Goal: Information Seeking & Learning: Learn about a topic

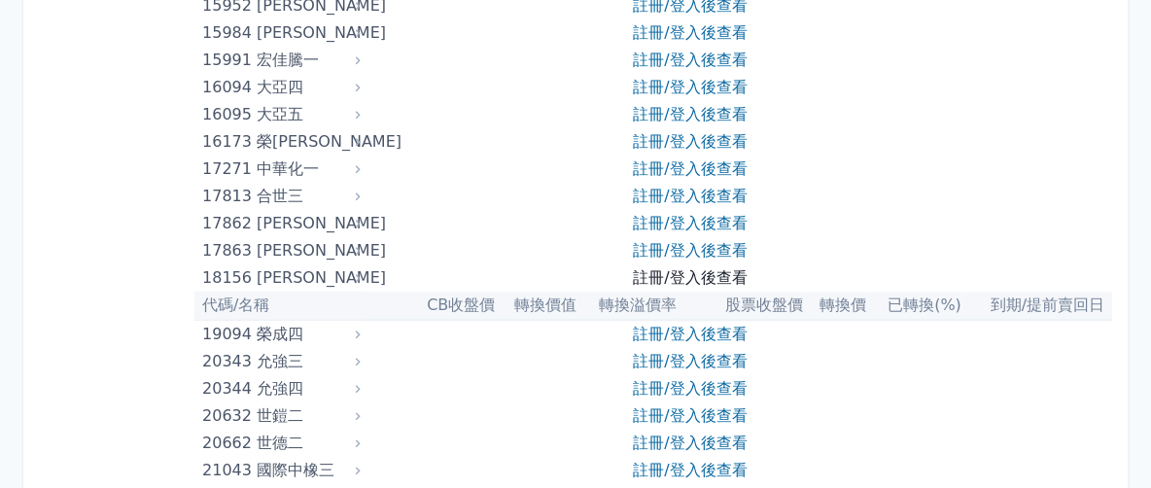
scroll to position [972, 0]
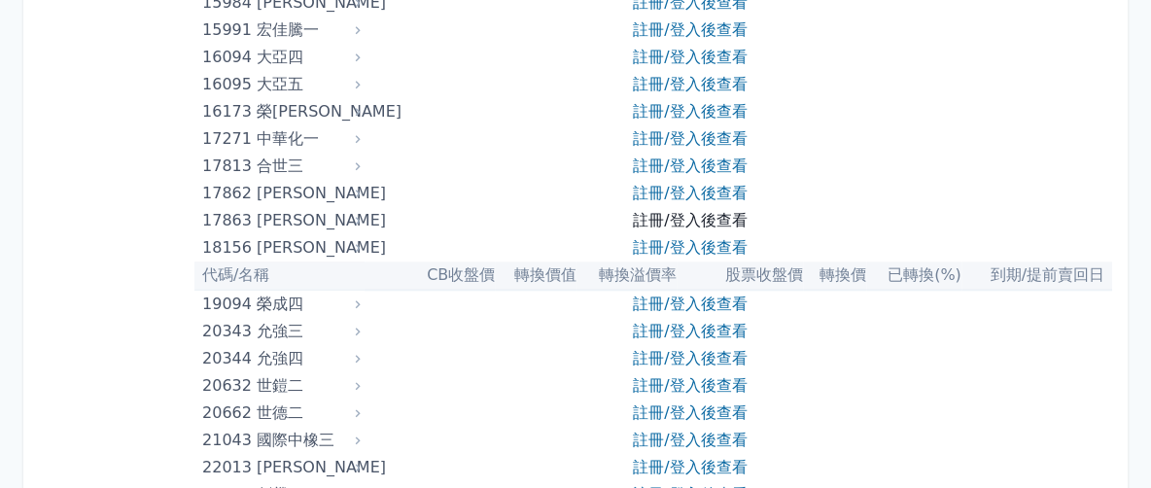
click at [663, 216] on link "註冊/登入後查看" at bounding box center [690, 220] width 114 height 18
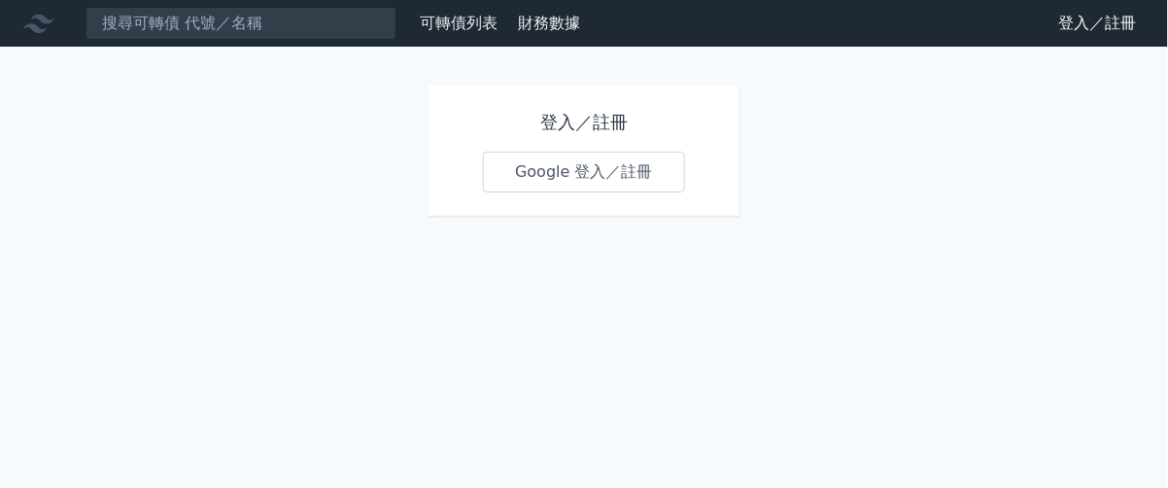
click at [585, 173] on link "Google 登入／註冊" at bounding box center [584, 172] width 202 height 41
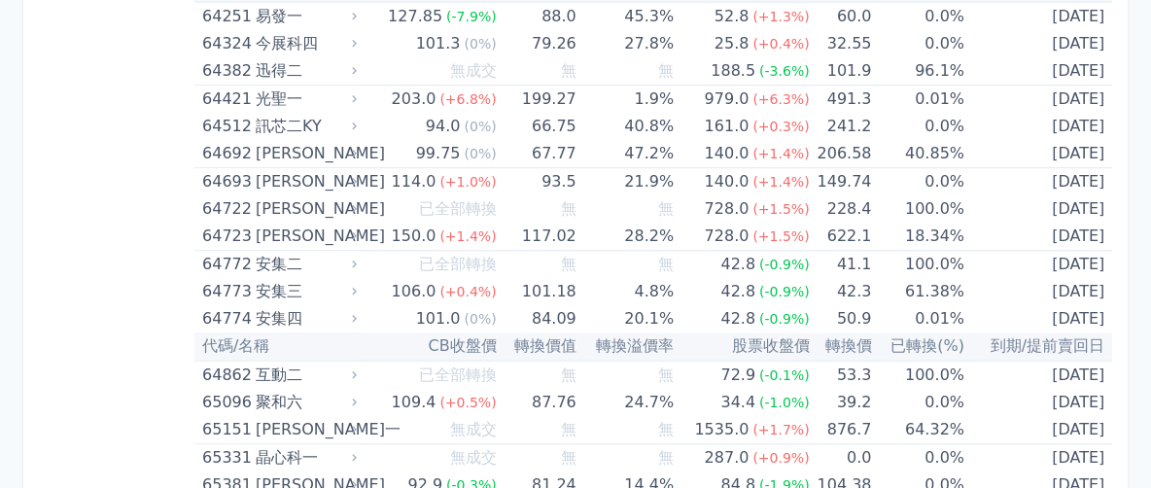
scroll to position [8747, 0]
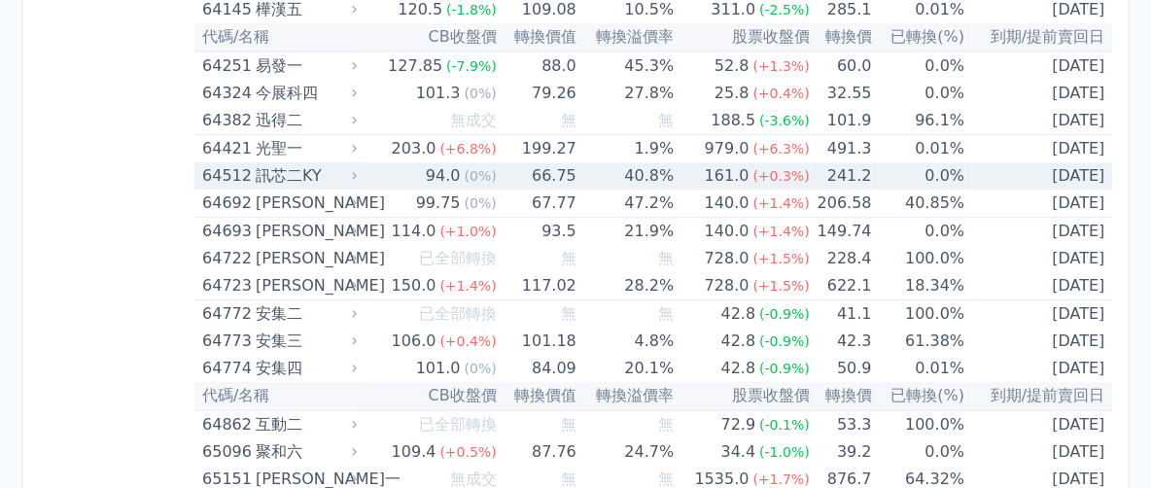
click at [358, 169] on icon at bounding box center [355, 176] width 14 height 14
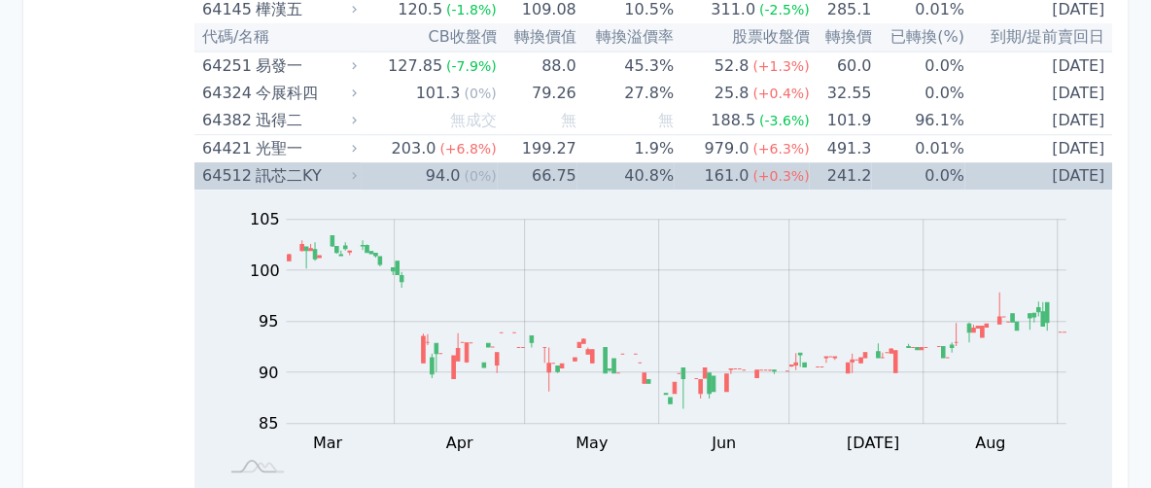
scroll to position [8990, 0]
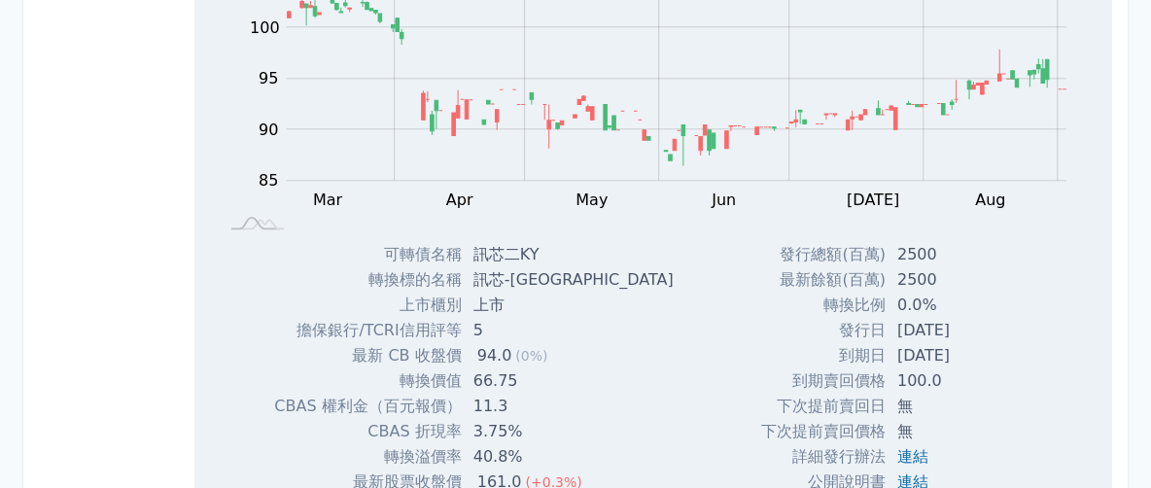
click at [784, 368] on td "到期賣回價格" at bounding box center [823, 380] width 124 height 25
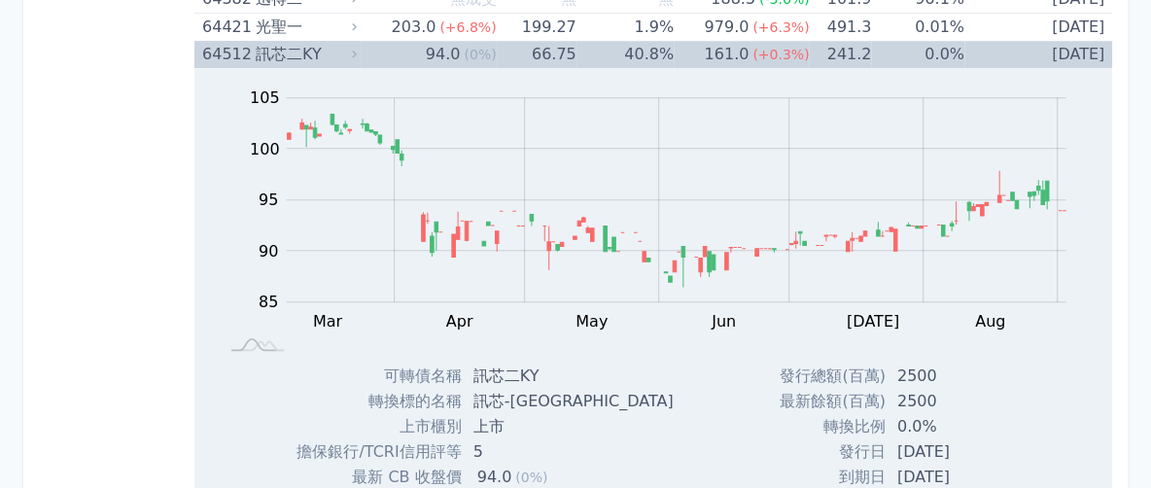
scroll to position [8747, 0]
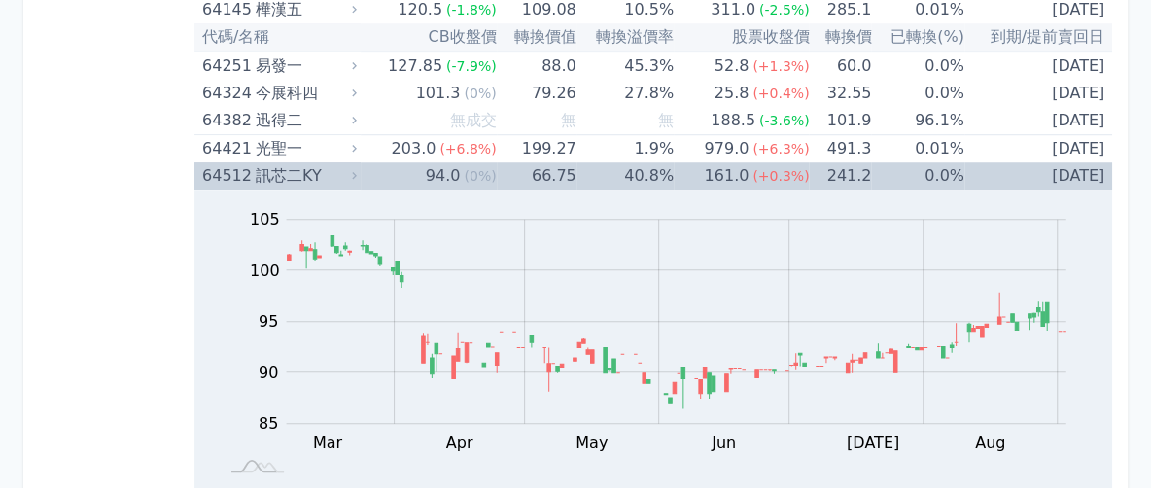
click at [354, 169] on icon at bounding box center [355, 176] width 14 height 14
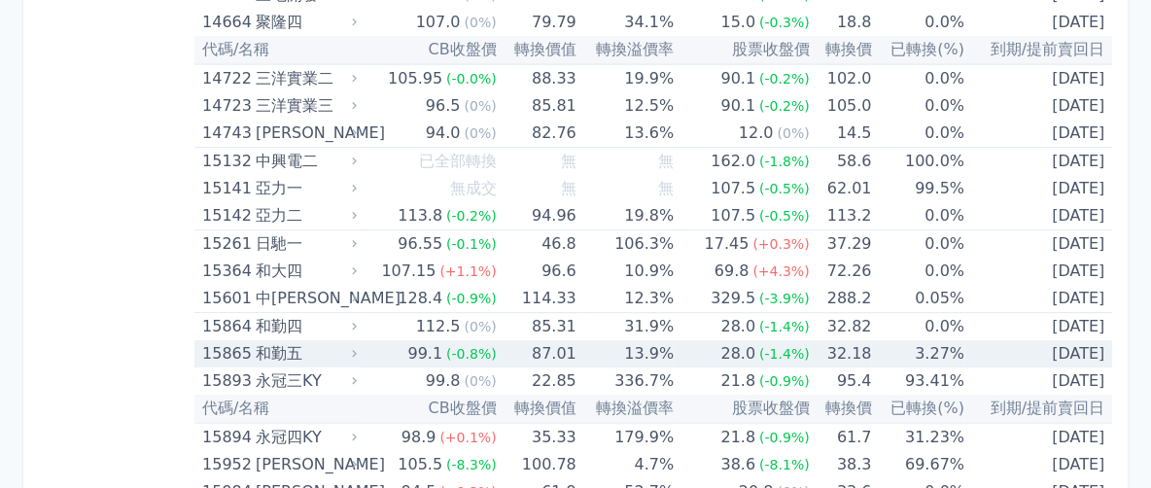
scroll to position [607, 0]
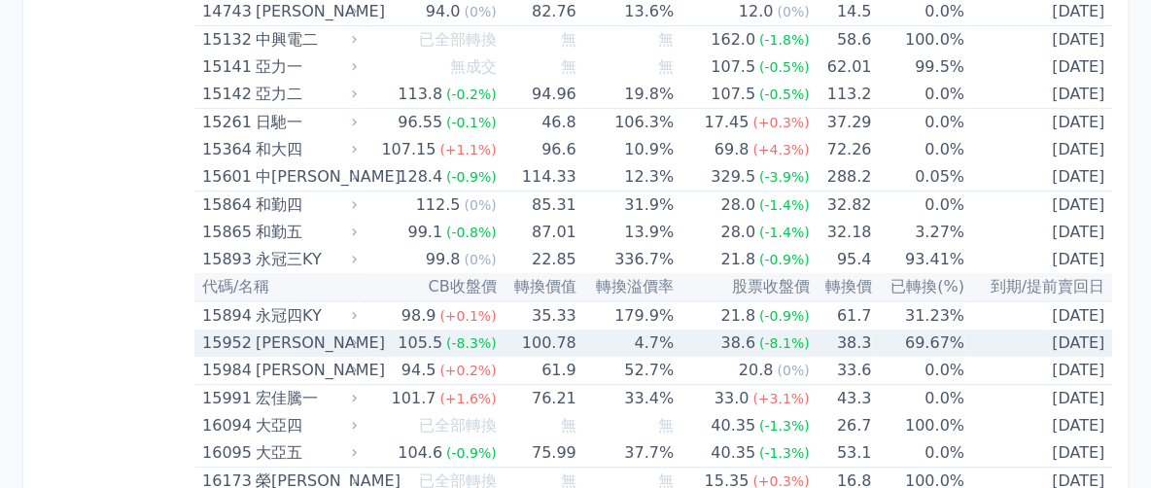
click at [351, 340] on div "[PERSON_NAME]" at bounding box center [304, 342] width 97 height 27
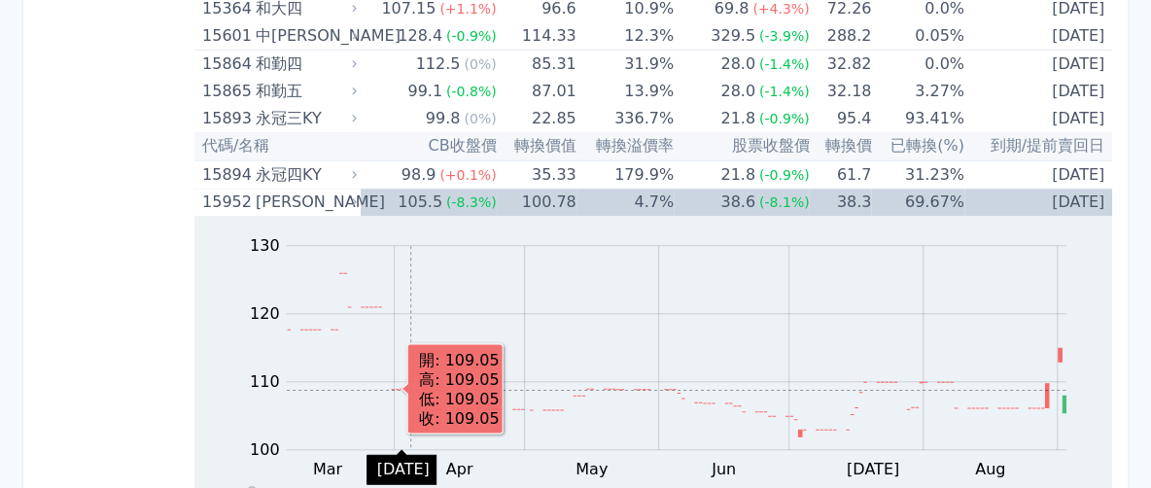
scroll to position [729, 0]
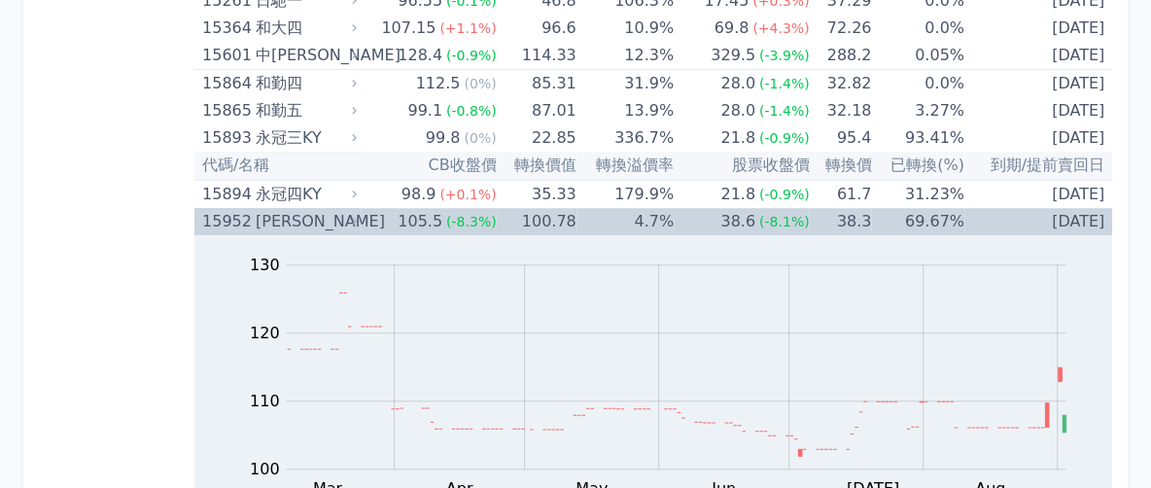
click at [362, 218] on icon at bounding box center [355, 222] width 14 height 14
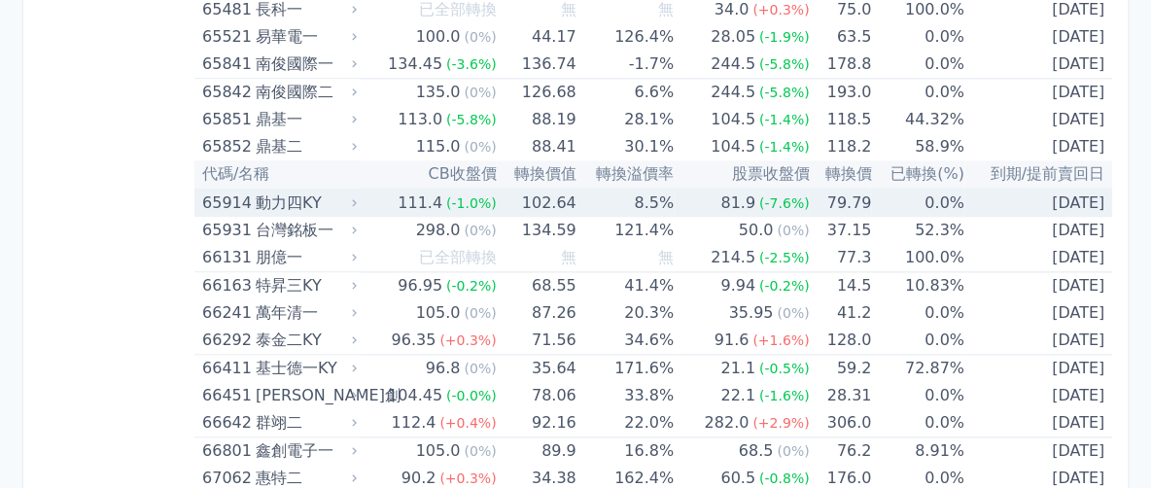
scroll to position [9354, 0]
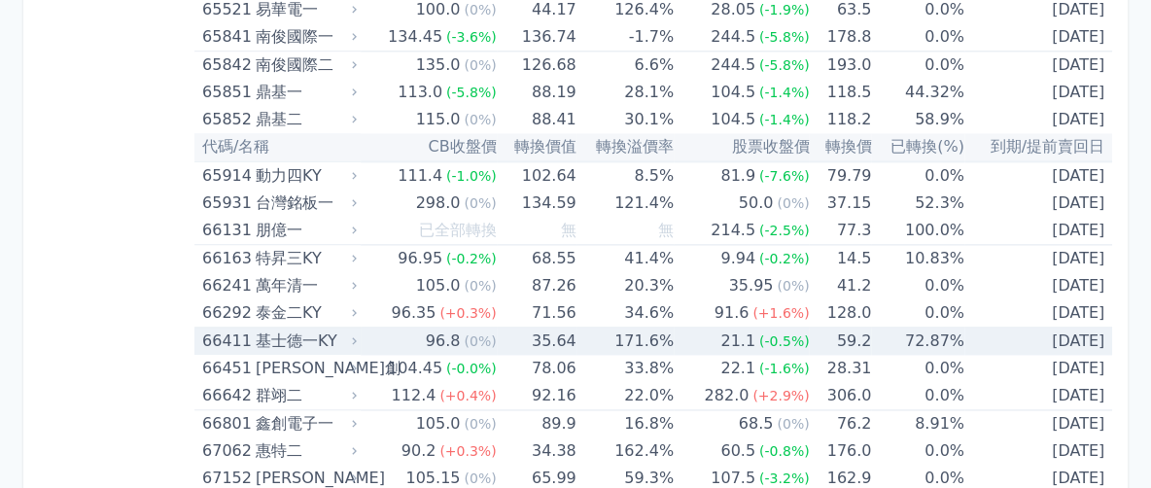
click at [362, 334] on icon at bounding box center [355, 341] width 14 height 14
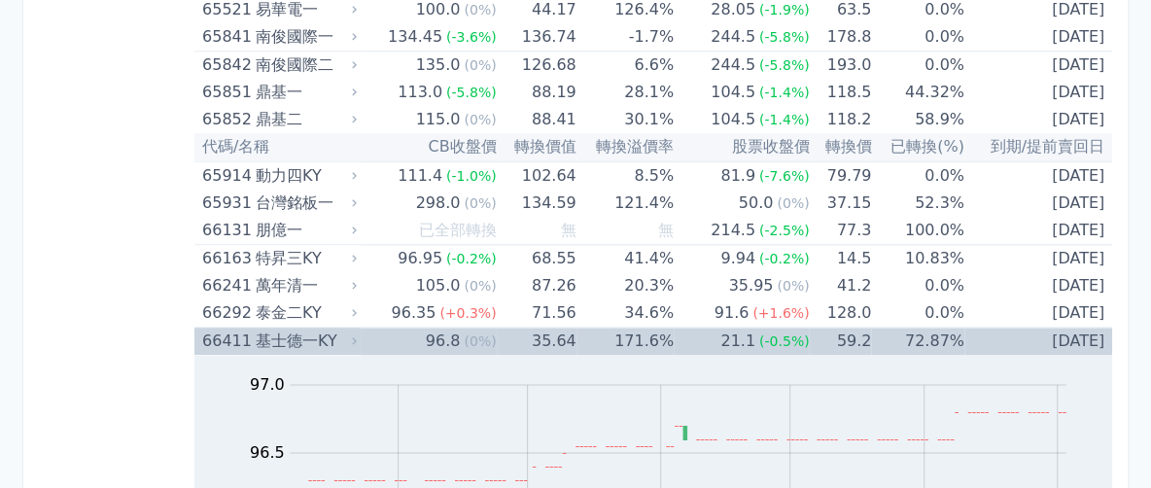
click at [357, 334] on icon at bounding box center [355, 341] width 14 height 14
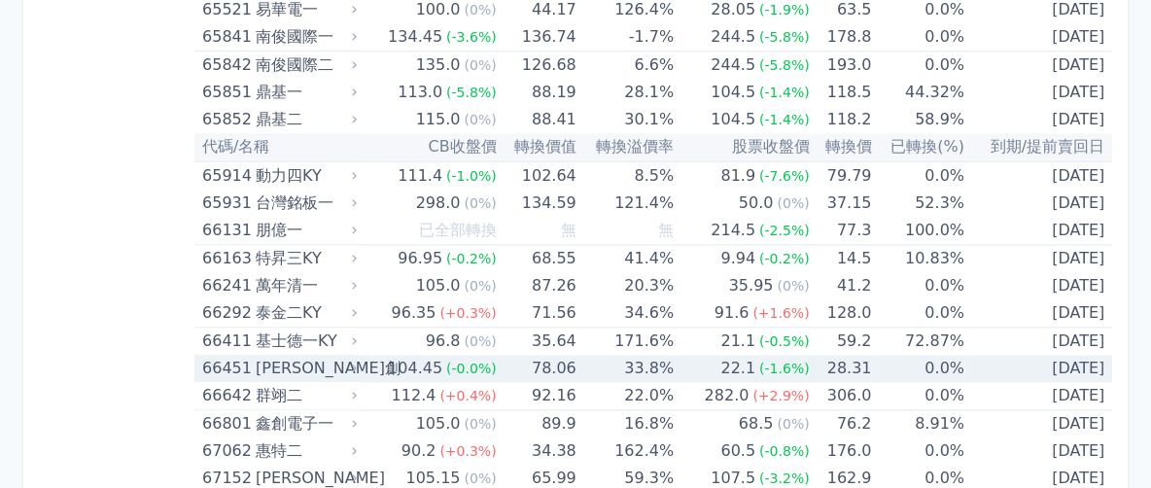
scroll to position [9476, 0]
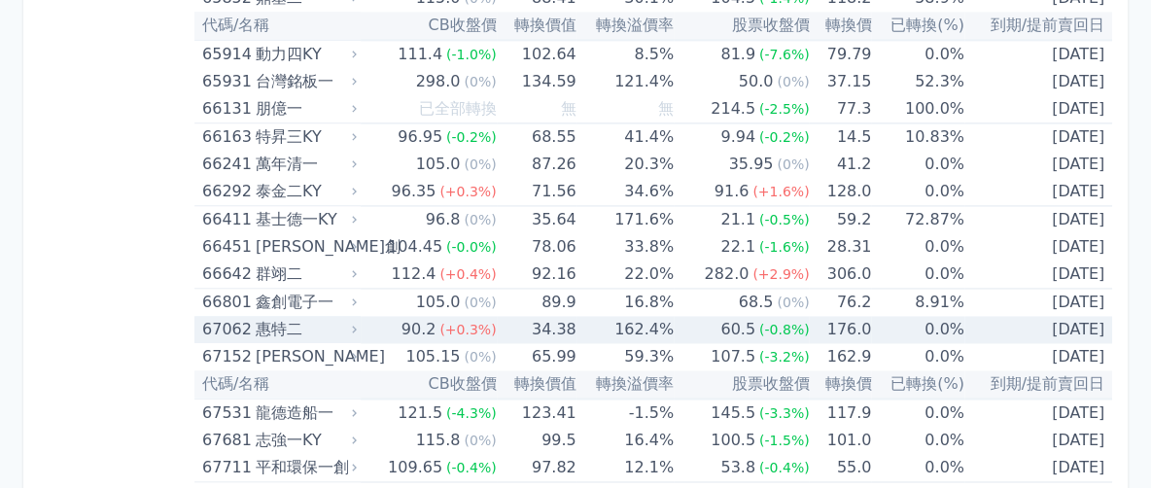
click at [362, 323] on icon at bounding box center [355, 330] width 14 height 14
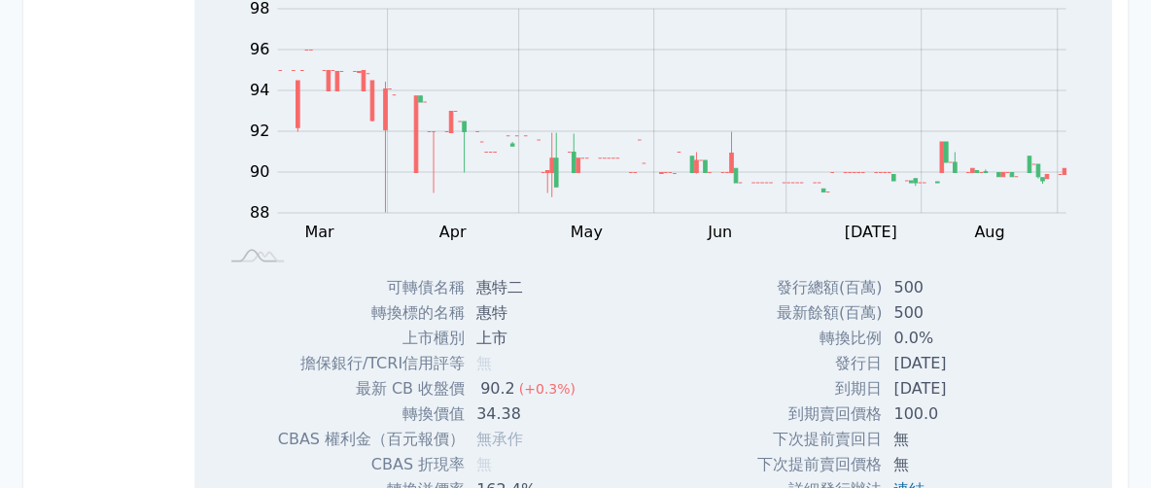
scroll to position [9597, 0]
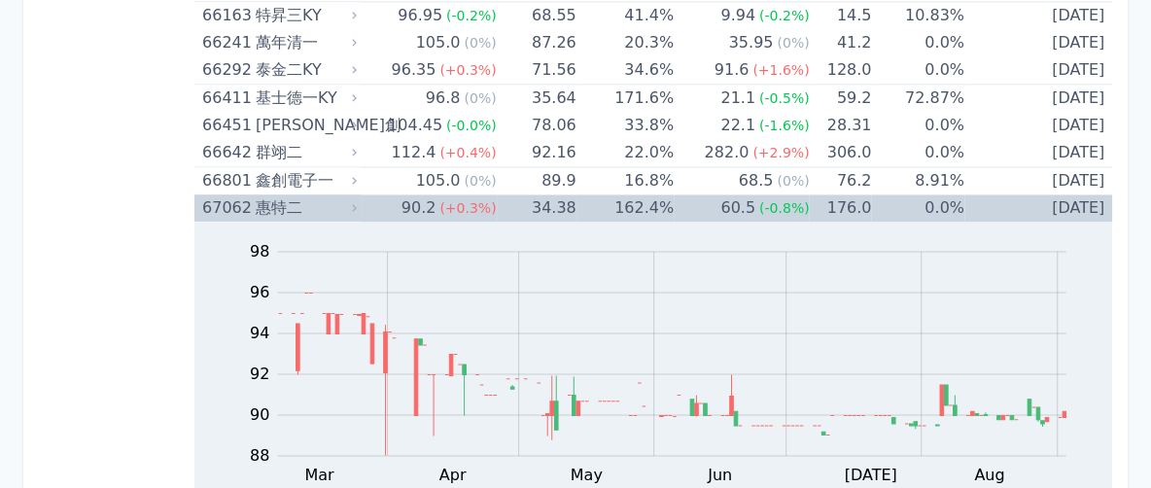
click at [356, 201] on icon at bounding box center [355, 208] width 14 height 14
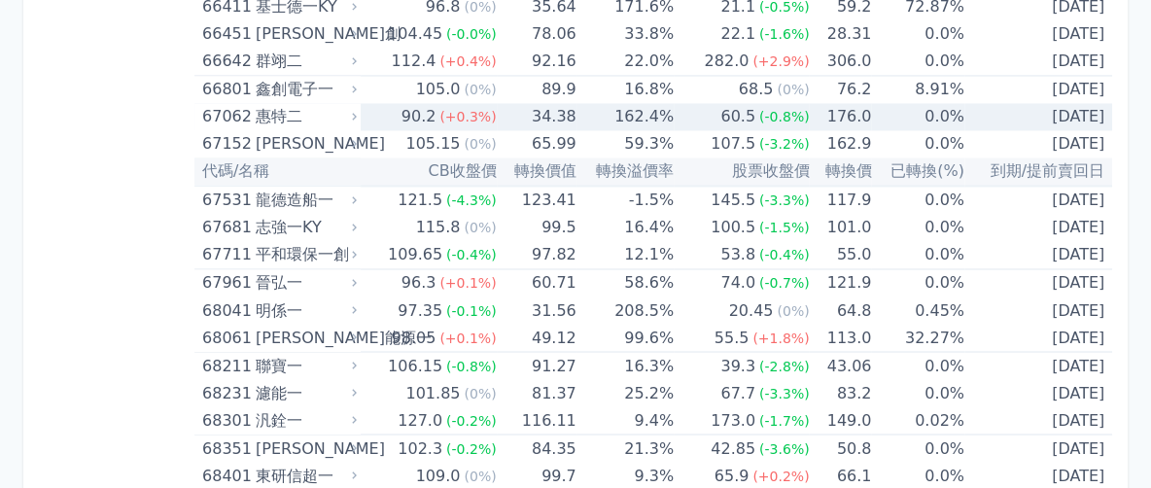
scroll to position [9719, 0]
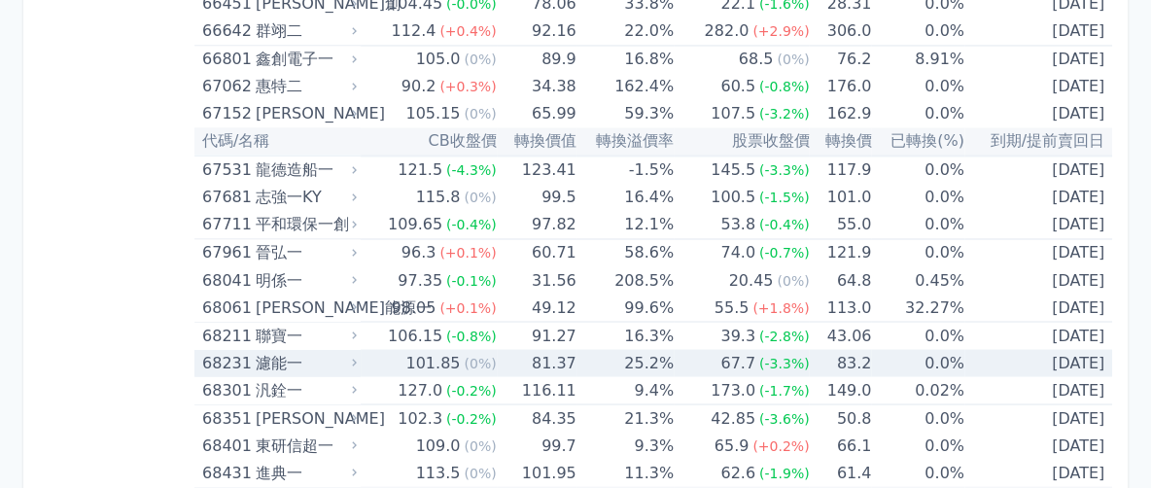
click at [348, 349] on div "濾能一" at bounding box center [304, 362] width 97 height 27
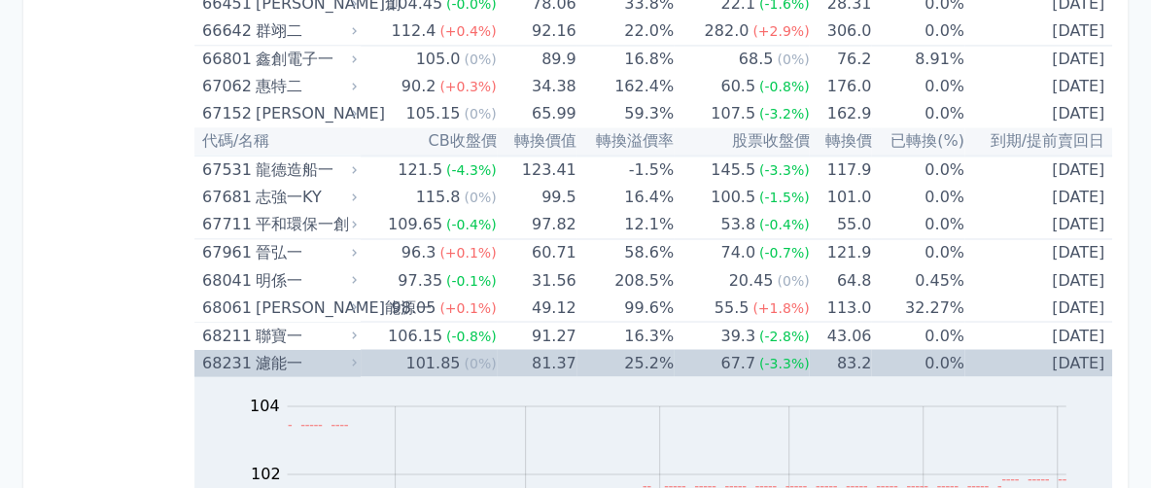
click at [355, 356] on icon at bounding box center [355, 363] width 14 height 14
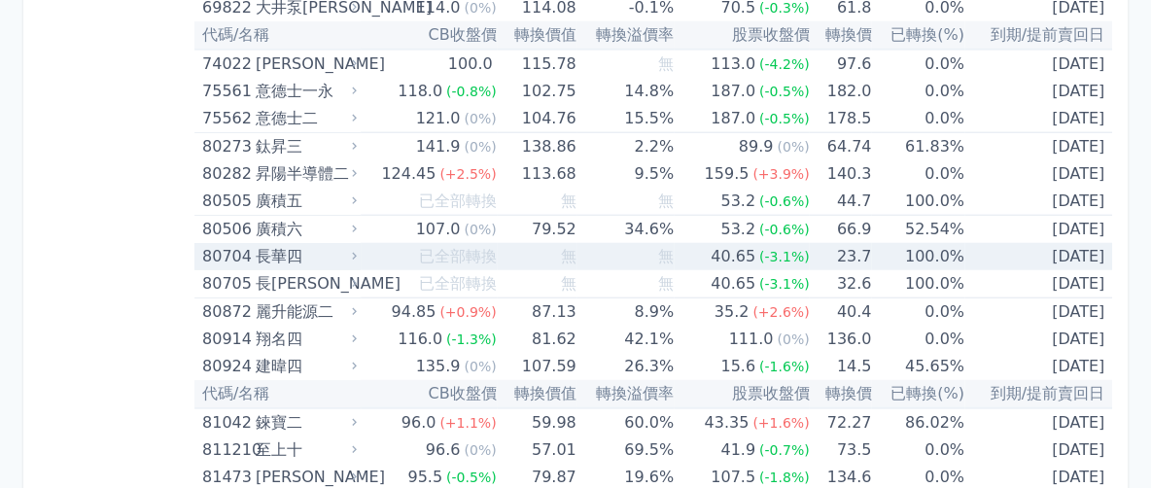
scroll to position [10569, 0]
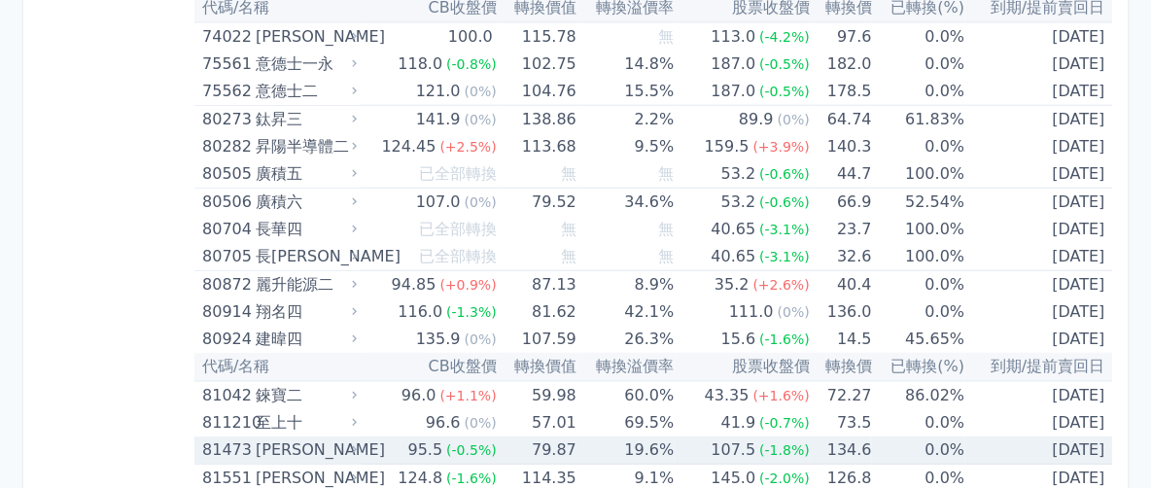
click at [358, 443] on icon at bounding box center [355, 450] width 14 height 14
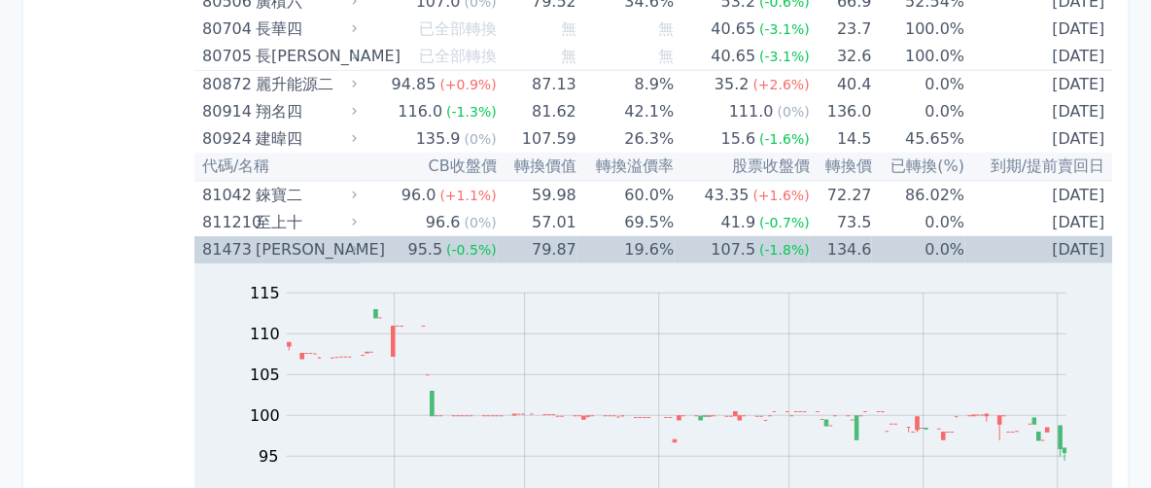
scroll to position [10691, 0]
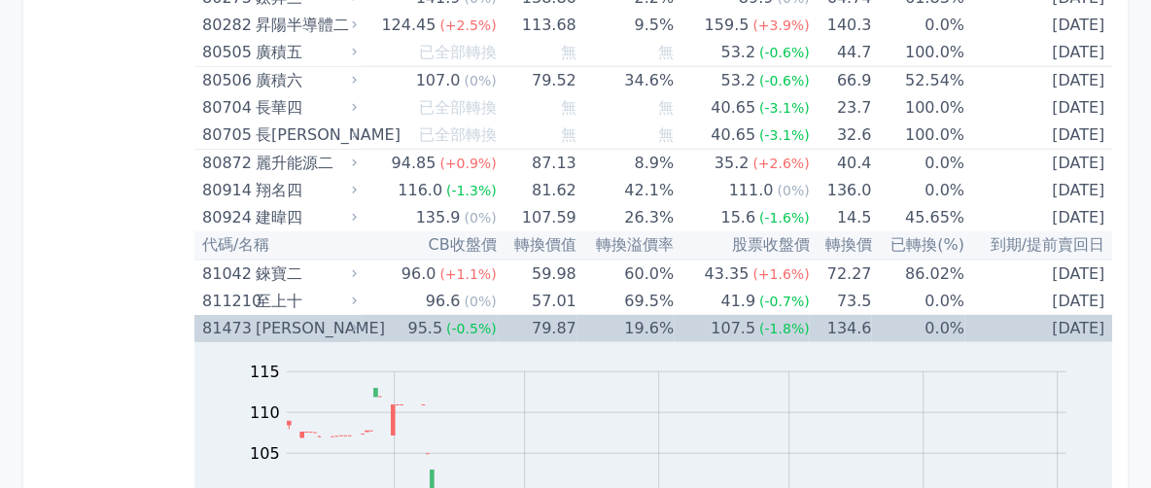
click at [367, 315] on td "95.5 (-0.5%)" at bounding box center [428, 328] width 135 height 27
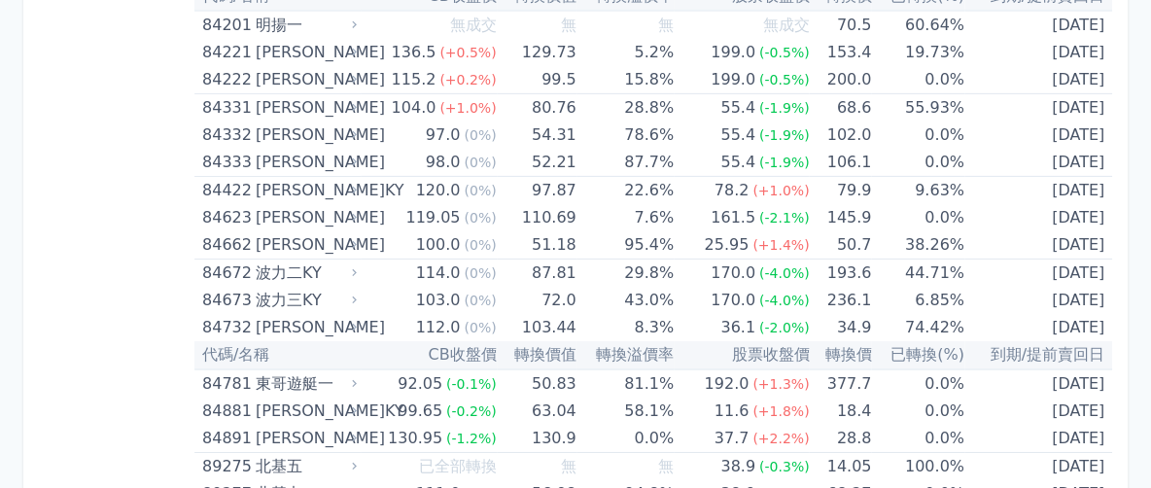
scroll to position [11420, 0]
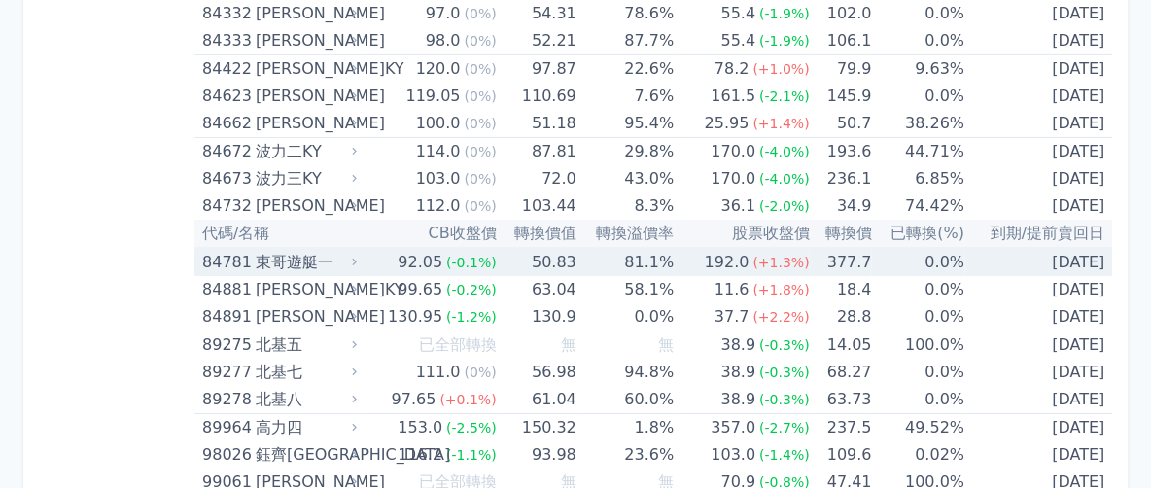
click at [362, 256] on icon at bounding box center [355, 263] width 14 height 14
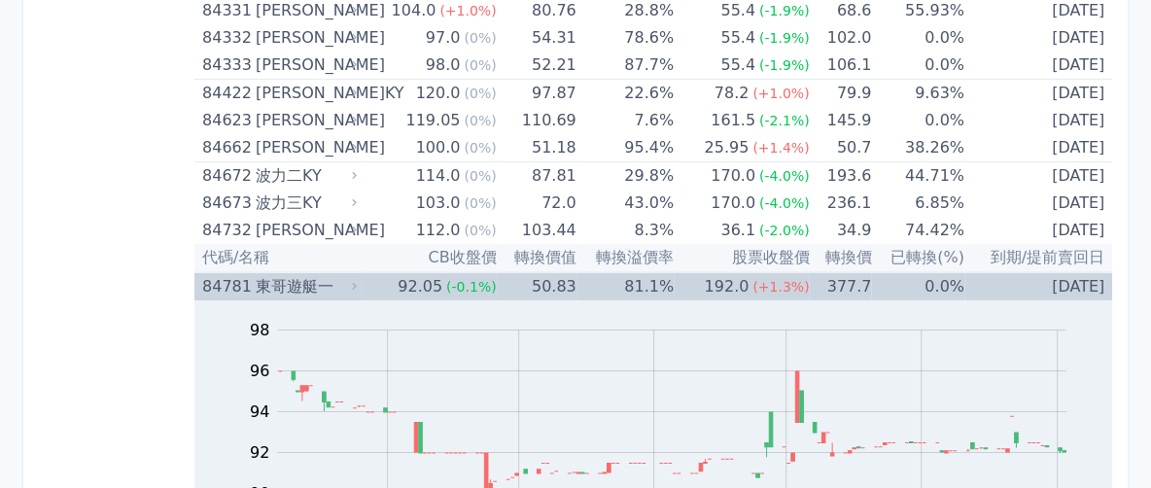
scroll to position [11298, 0]
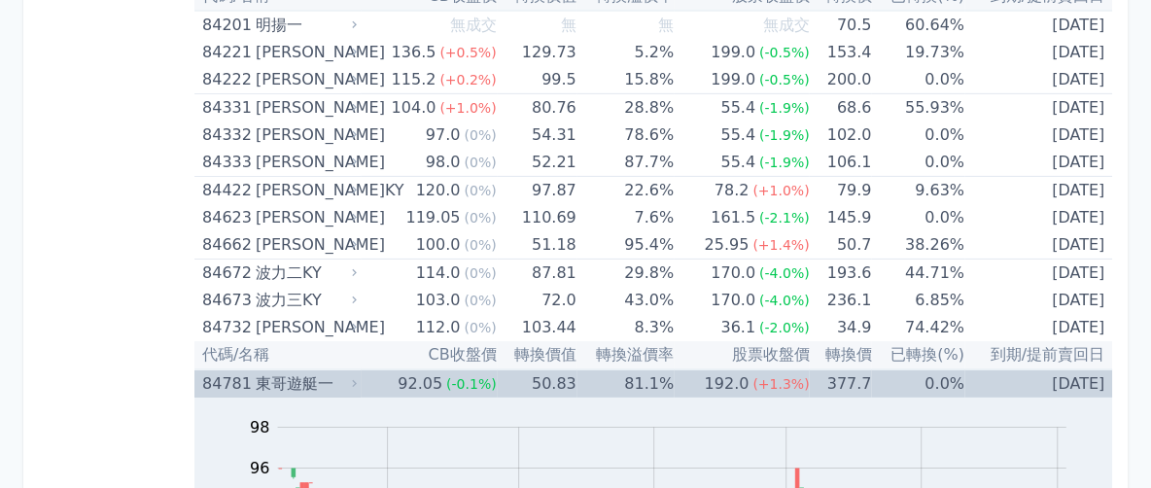
click at [358, 370] on div "84781 東哥遊艇一" at bounding box center [281, 383] width 158 height 27
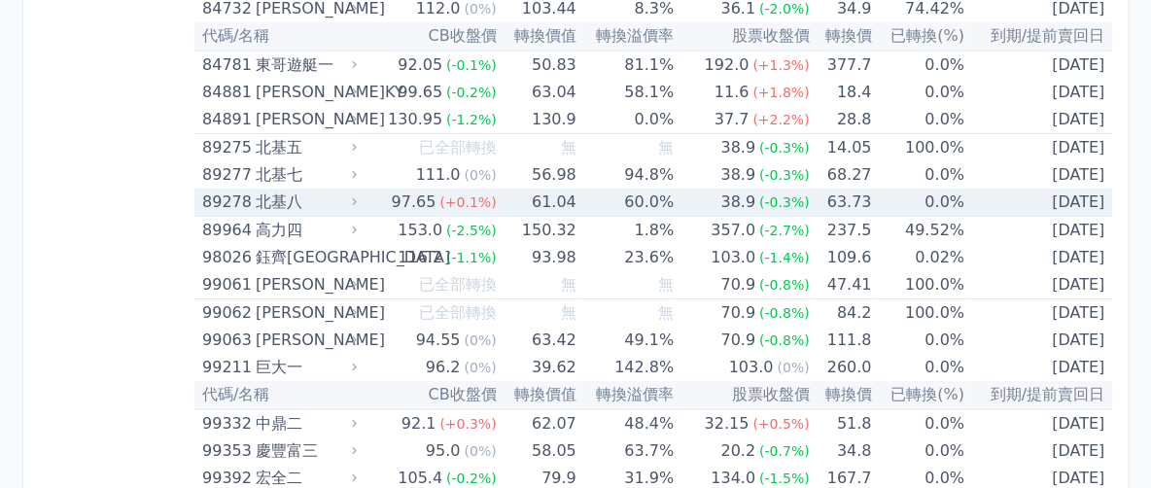
scroll to position [11663, 0]
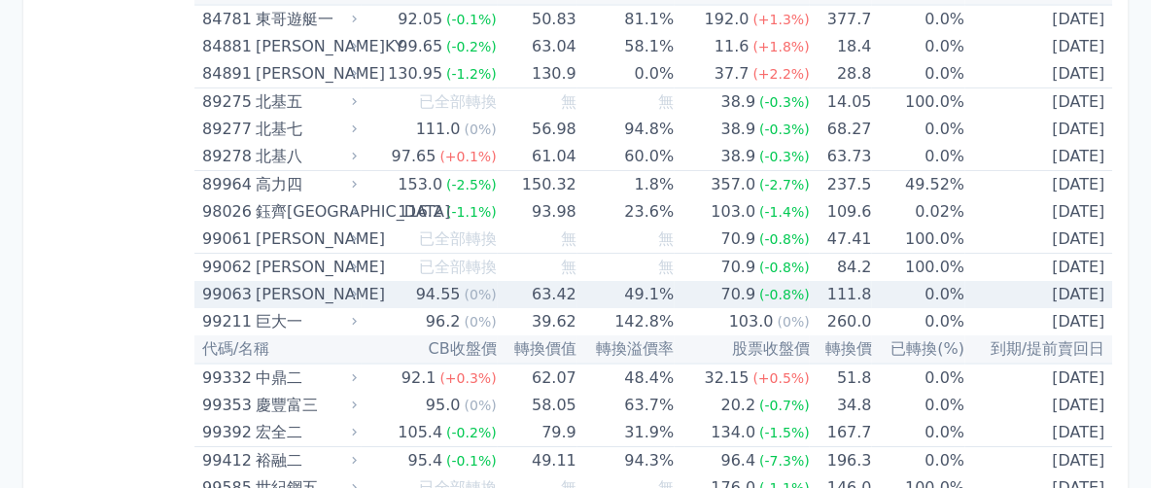
click at [362, 288] on icon at bounding box center [355, 295] width 14 height 14
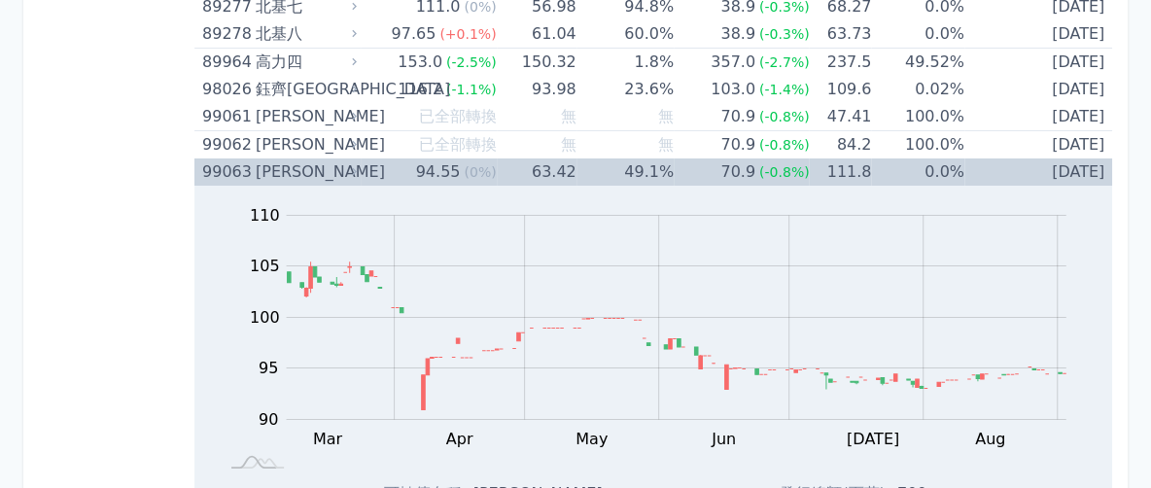
scroll to position [11784, 0]
click at [348, 159] on div "[PERSON_NAME]" at bounding box center [304, 172] width 97 height 27
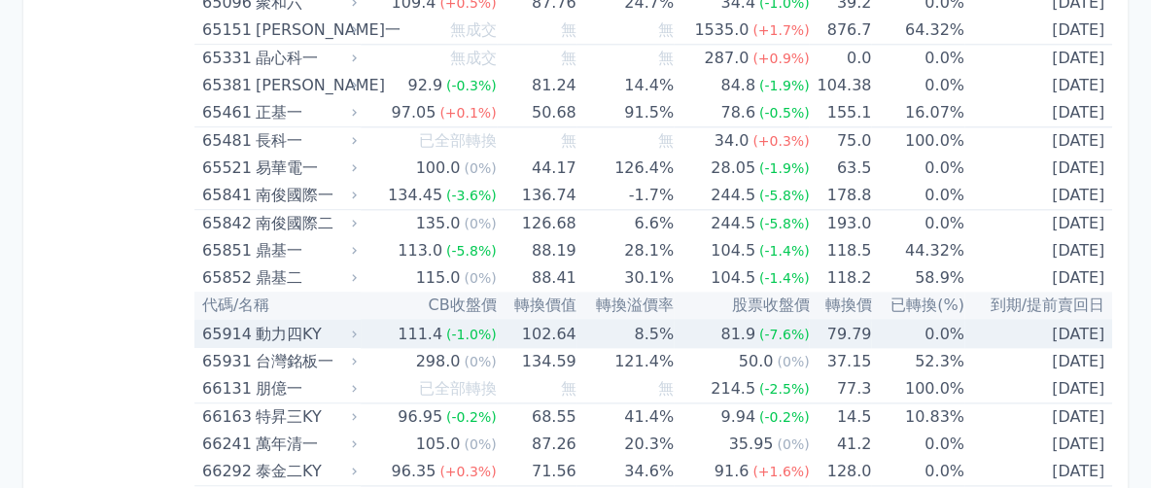
scroll to position [8832, 0]
